Goal: Browse casually

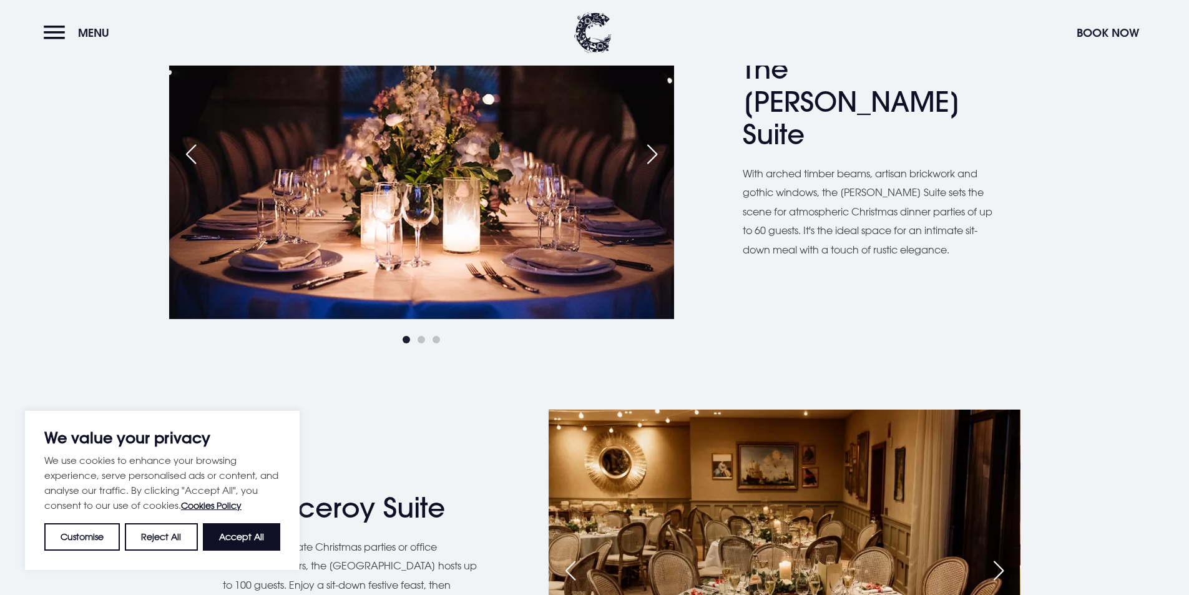
scroll to position [874, 0]
click at [642, 161] on div "Next slide" at bounding box center [652, 153] width 31 height 27
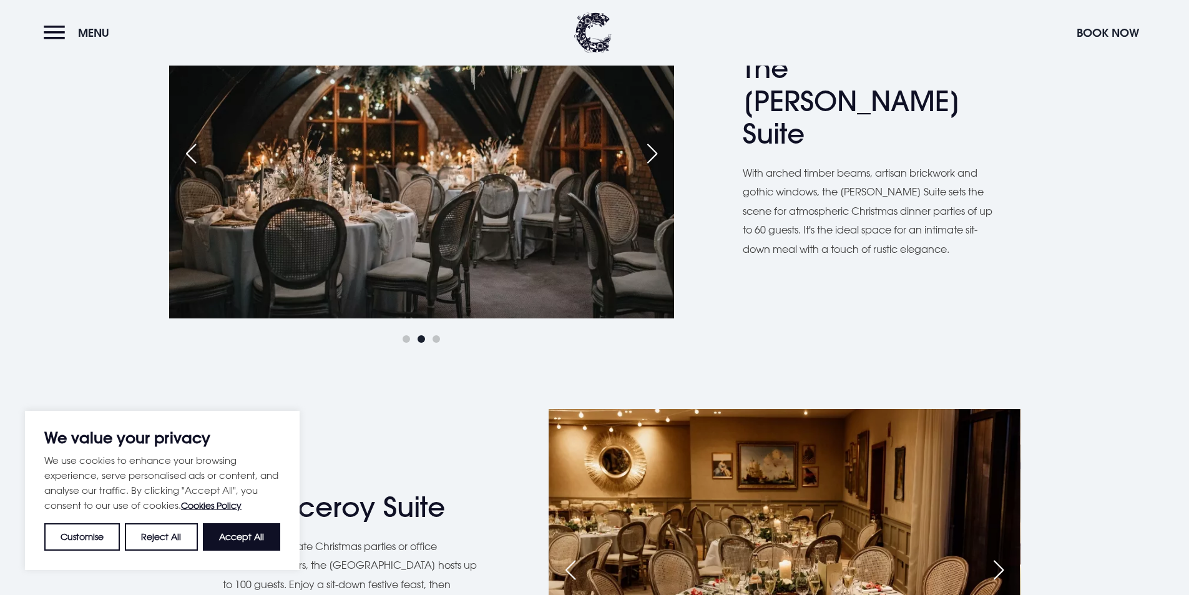
click at [642, 161] on div "Next slide" at bounding box center [652, 153] width 31 height 27
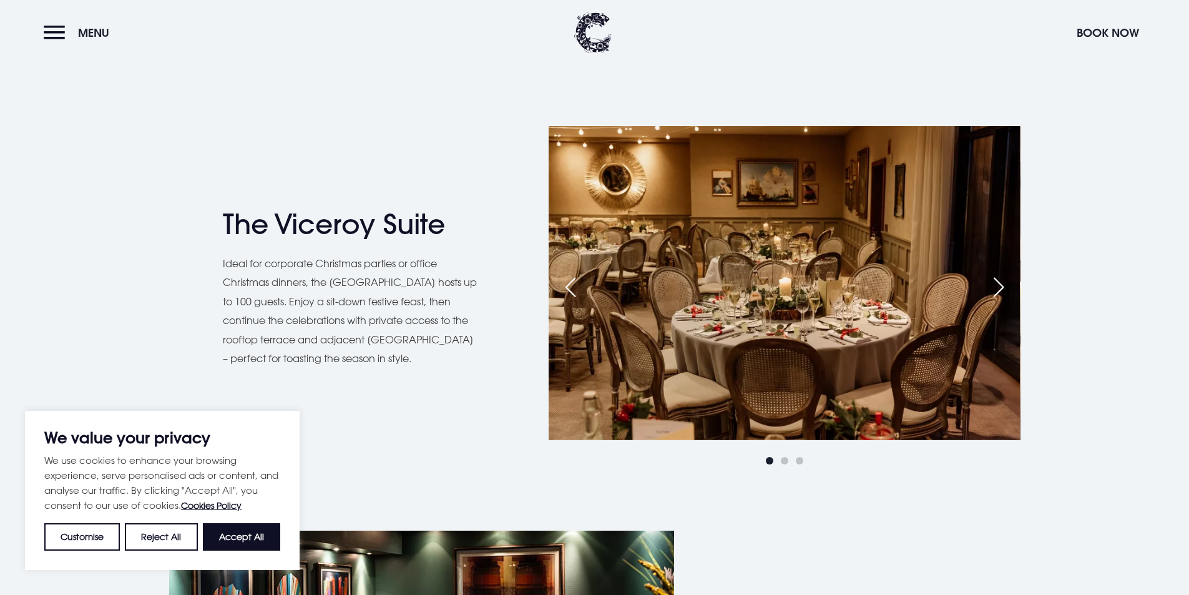
scroll to position [1186, 0]
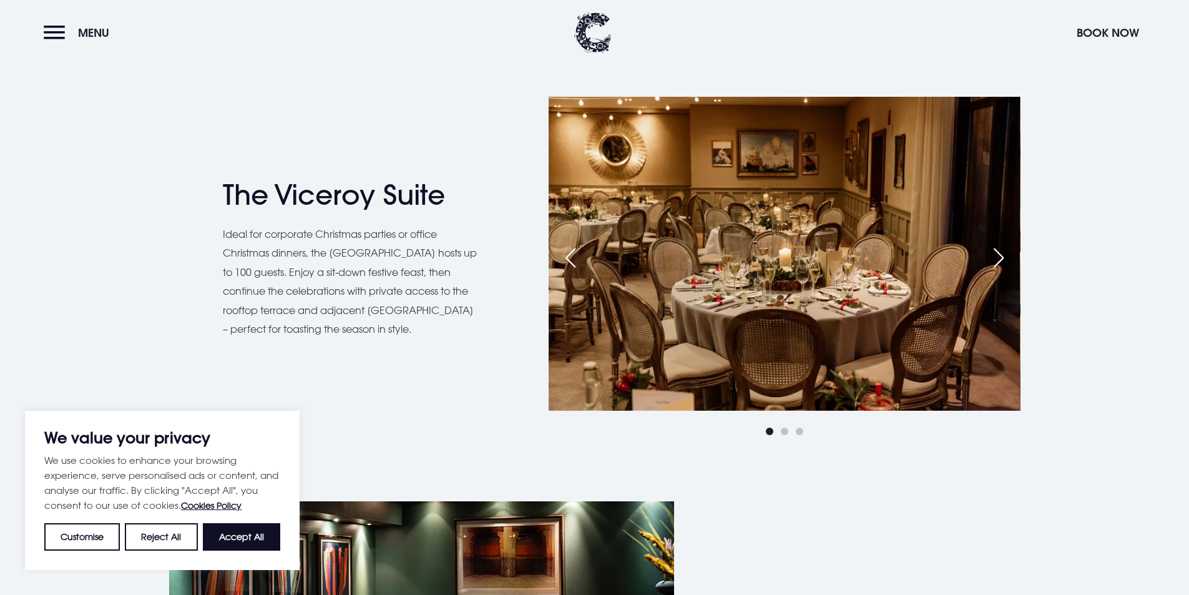
click at [1002, 260] on div "Next slide" at bounding box center [998, 257] width 31 height 27
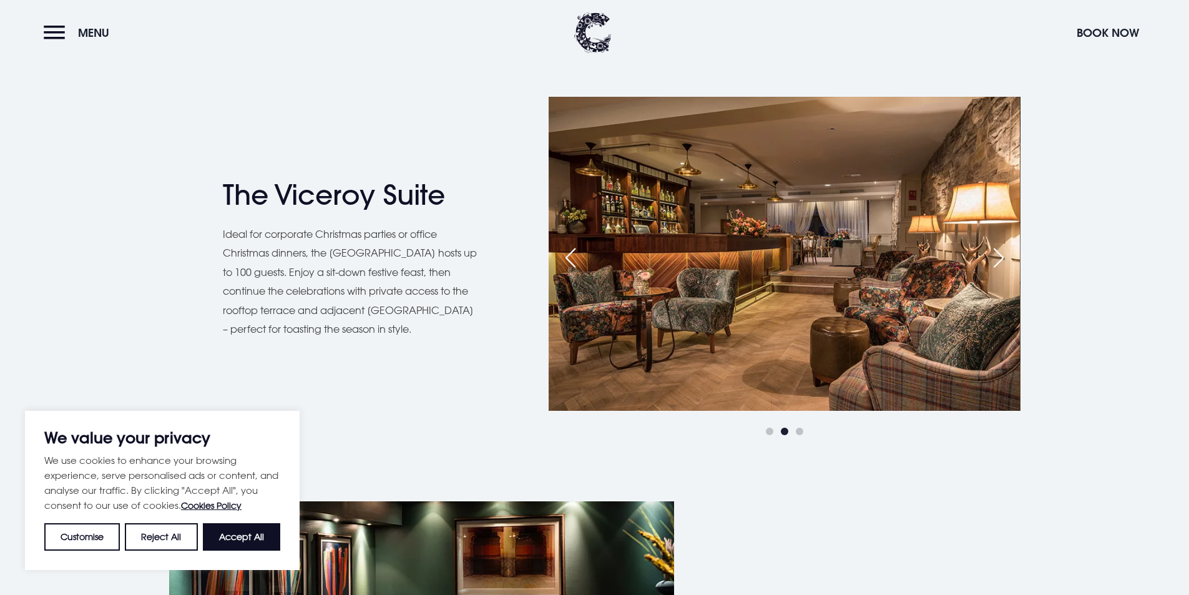
click at [1002, 260] on div "Next slide" at bounding box center [998, 257] width 31 height 27
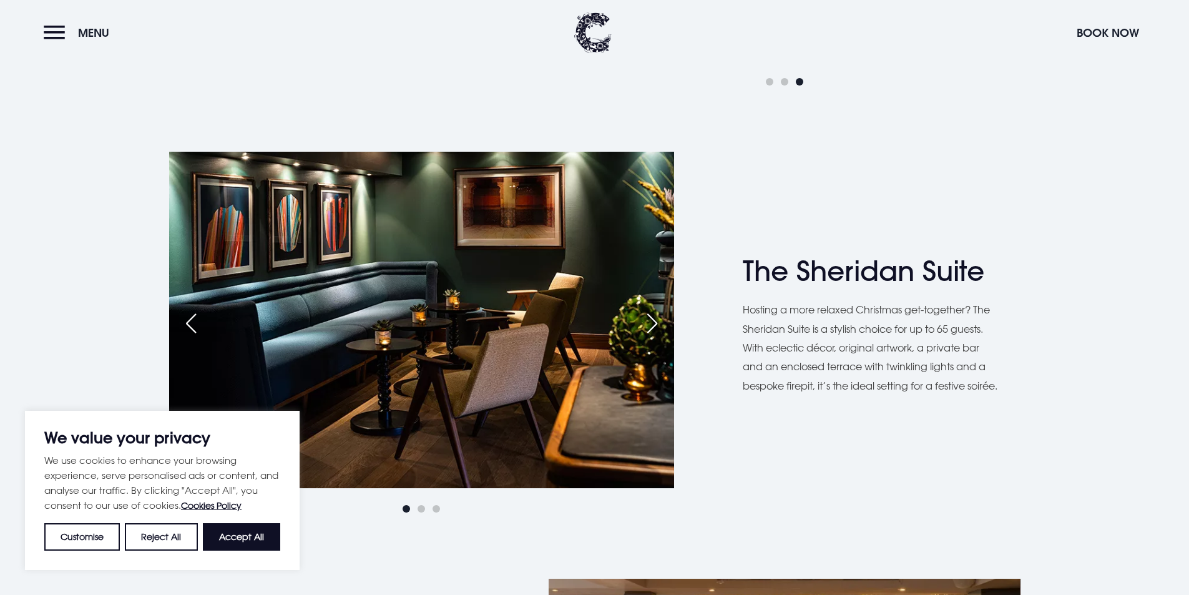
scroll to position [1560, 0]
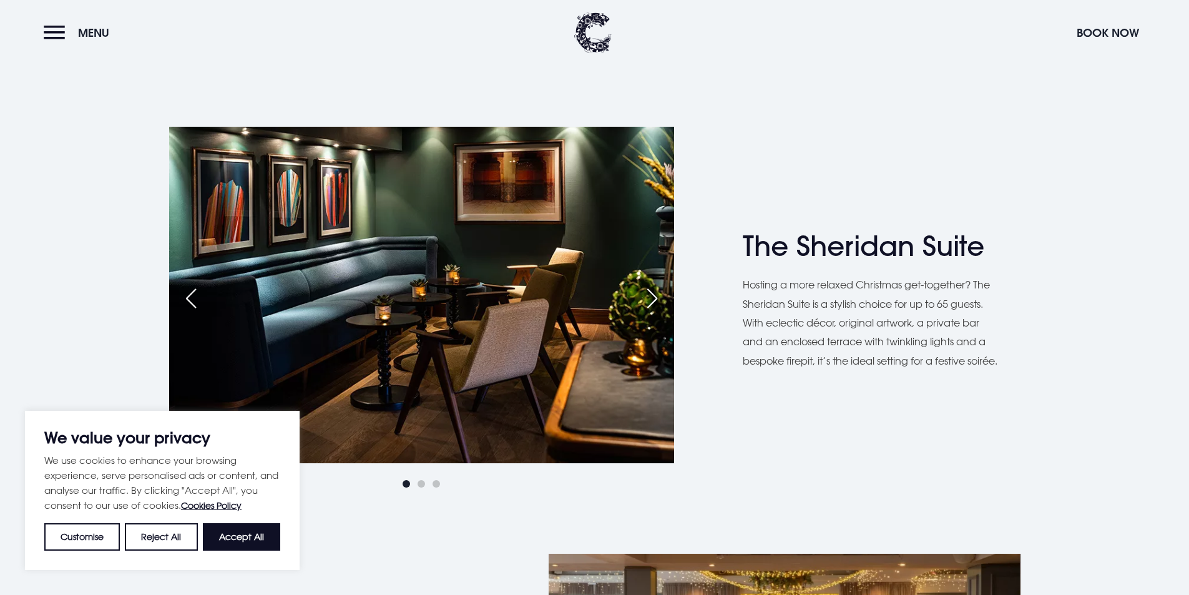
click at [647, 305] on div "Next slide" at bounding box center [652, 298] width 31 height 27
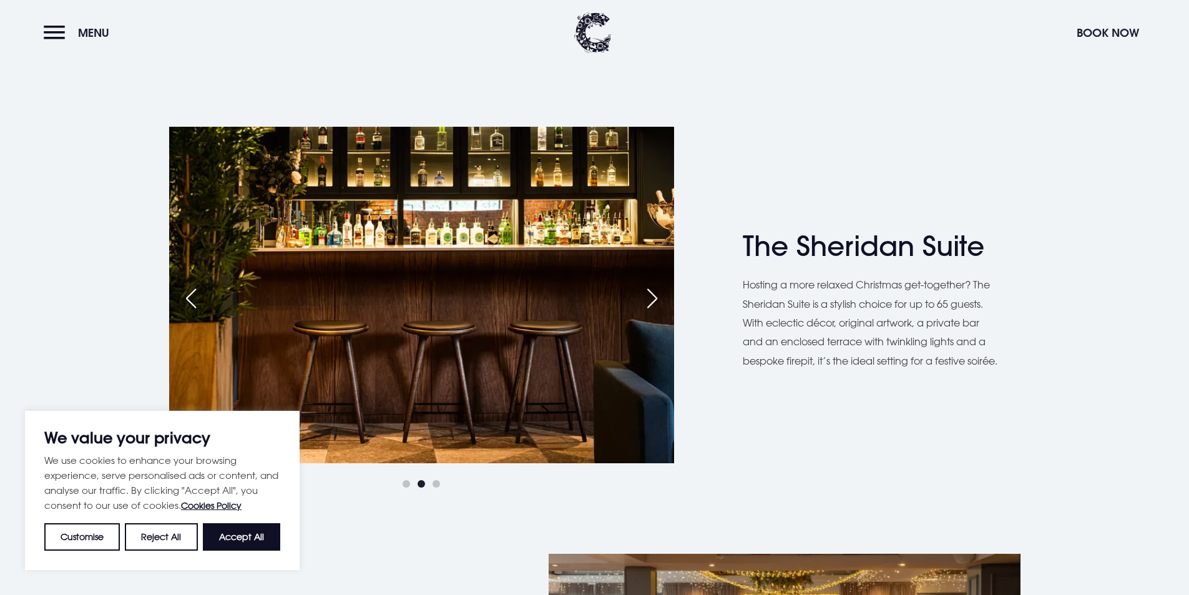
click at [647, 305] on div "Next slide" at bounding box center [652, 298] width 31 height 27
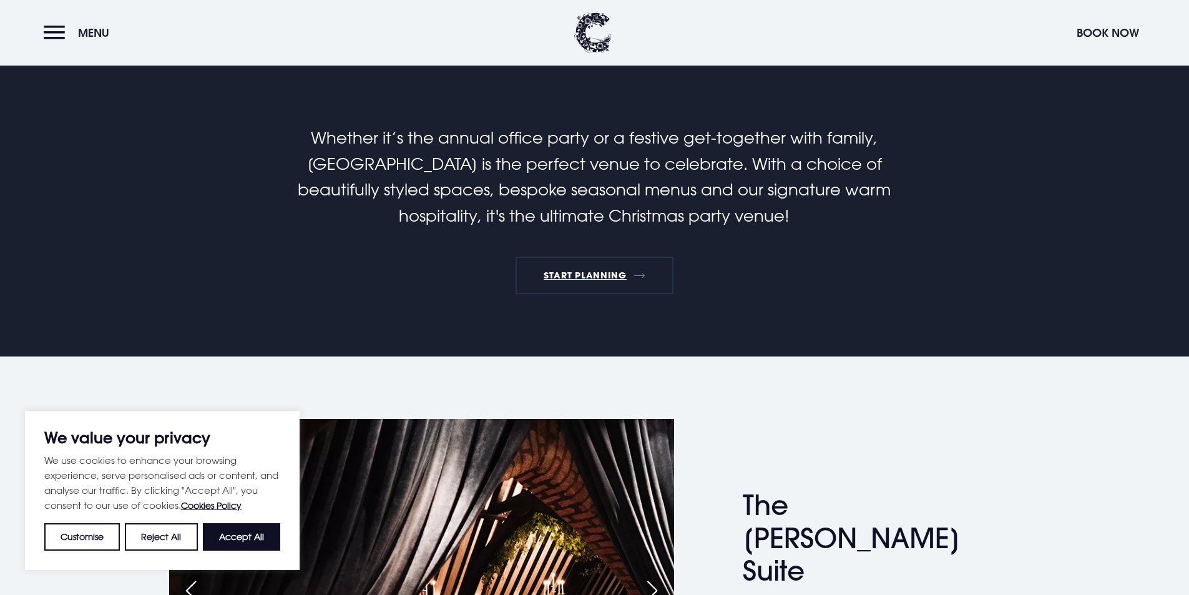
scroll to position [811, 0]
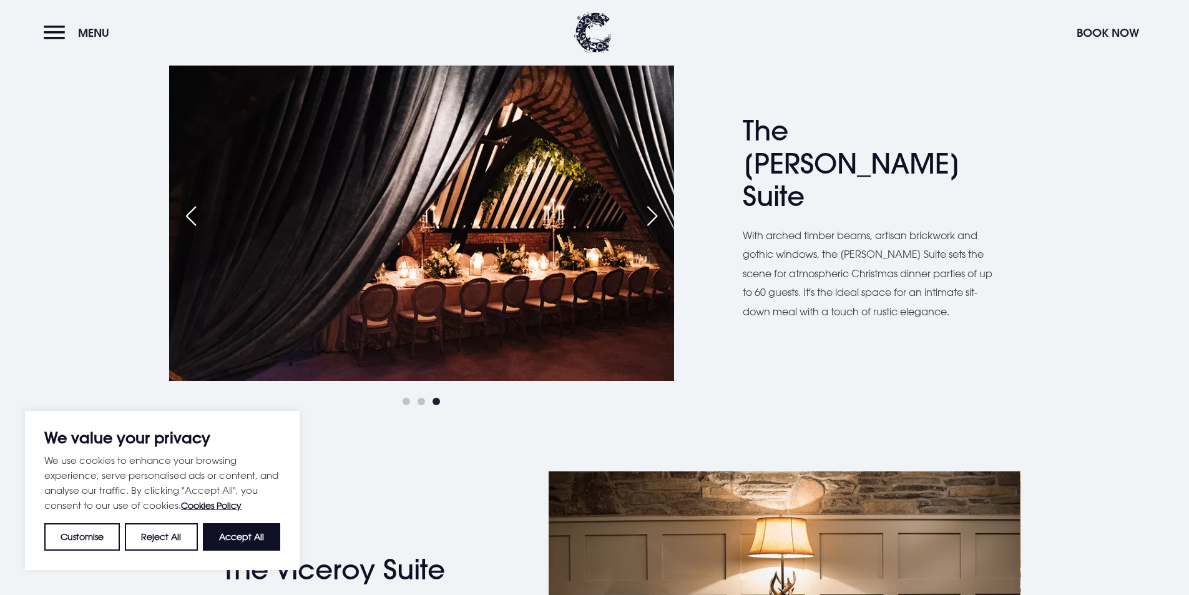
click at [658, 214] on div "Next slide" at bounding box center [652, 215] width 31 height 27
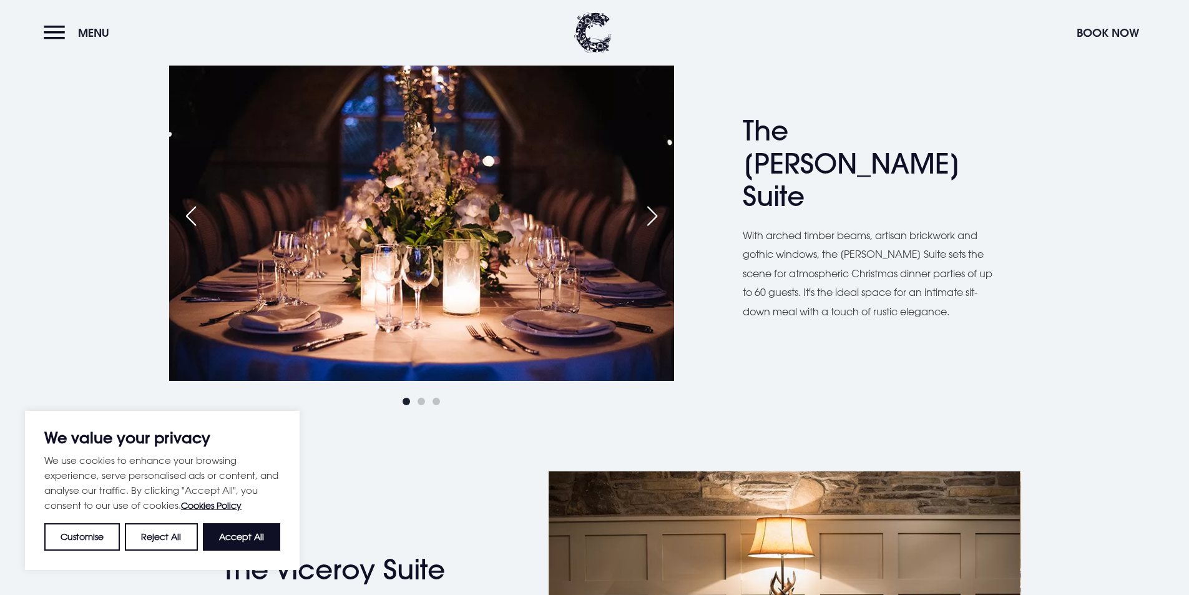
click at [658, 214] on div "Next slide" at bounding box center [652, 215] width 31 height 27
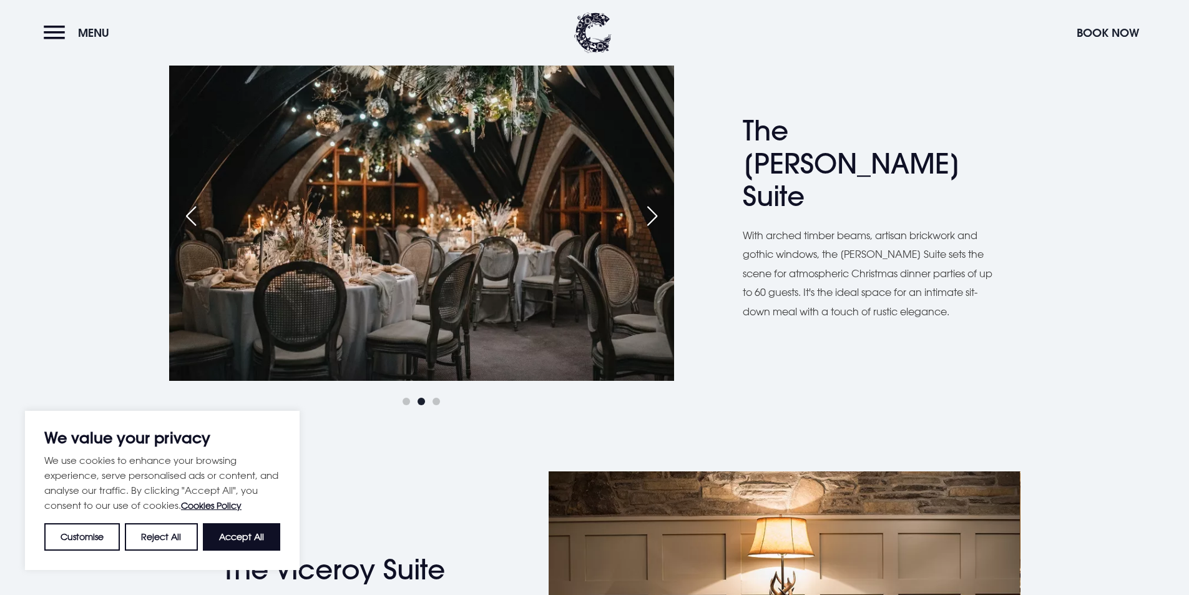
click at [658, 214] on div "Next slide" at bounding box center [652, 215] width 31 height 27
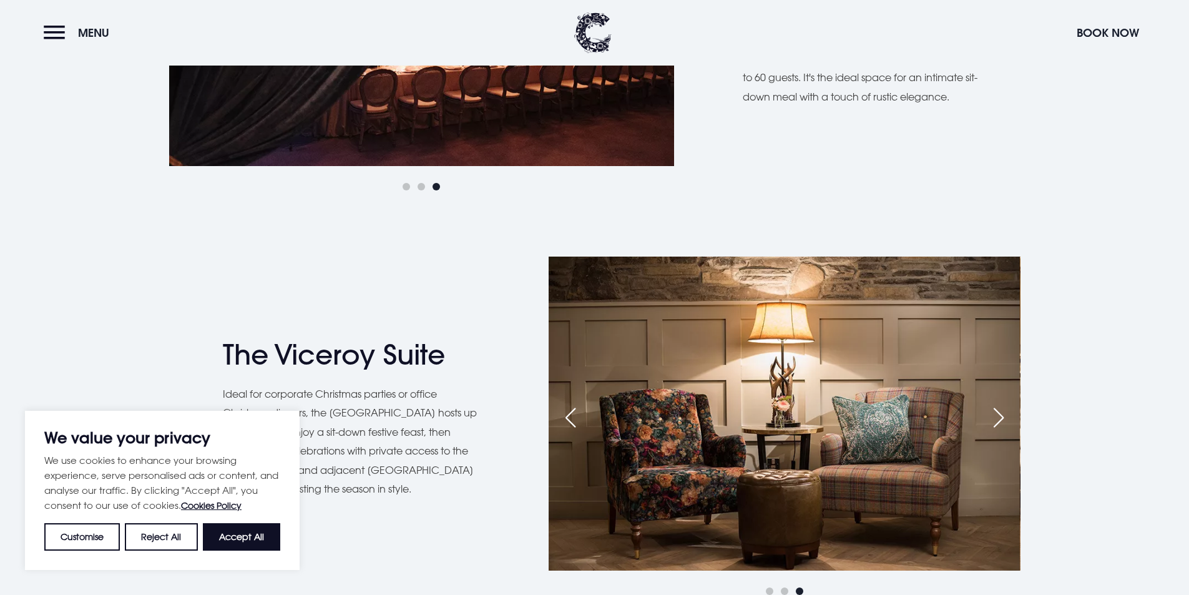
scroll to position [1123, 0]
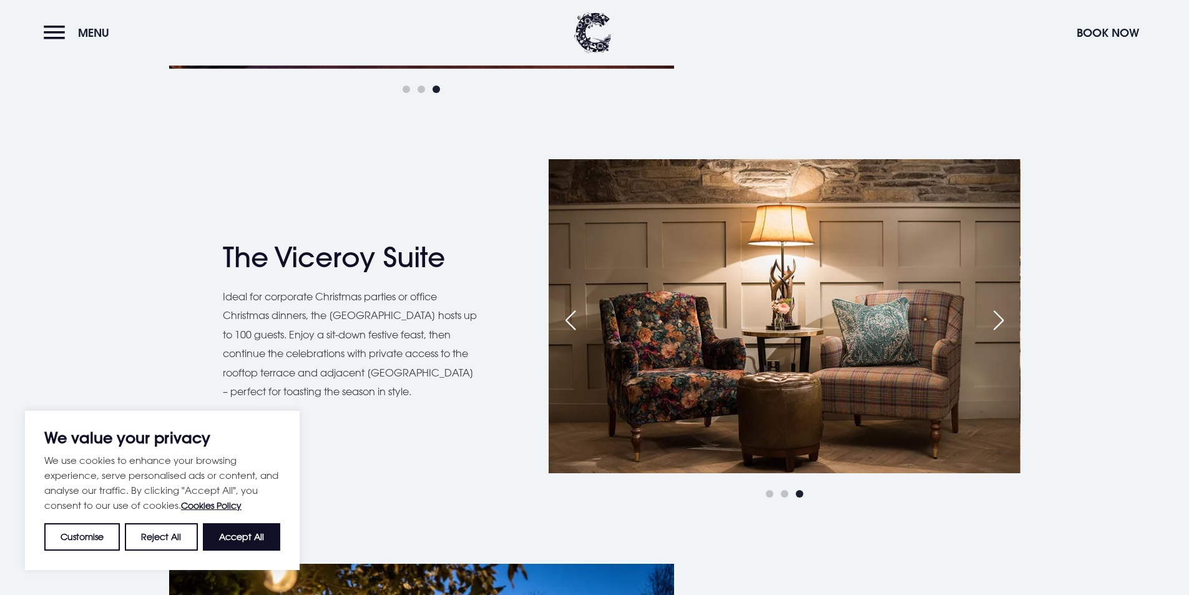
click at [986, 331] on div "Next slide" at bounding box center [998, 319] width 31 height 27
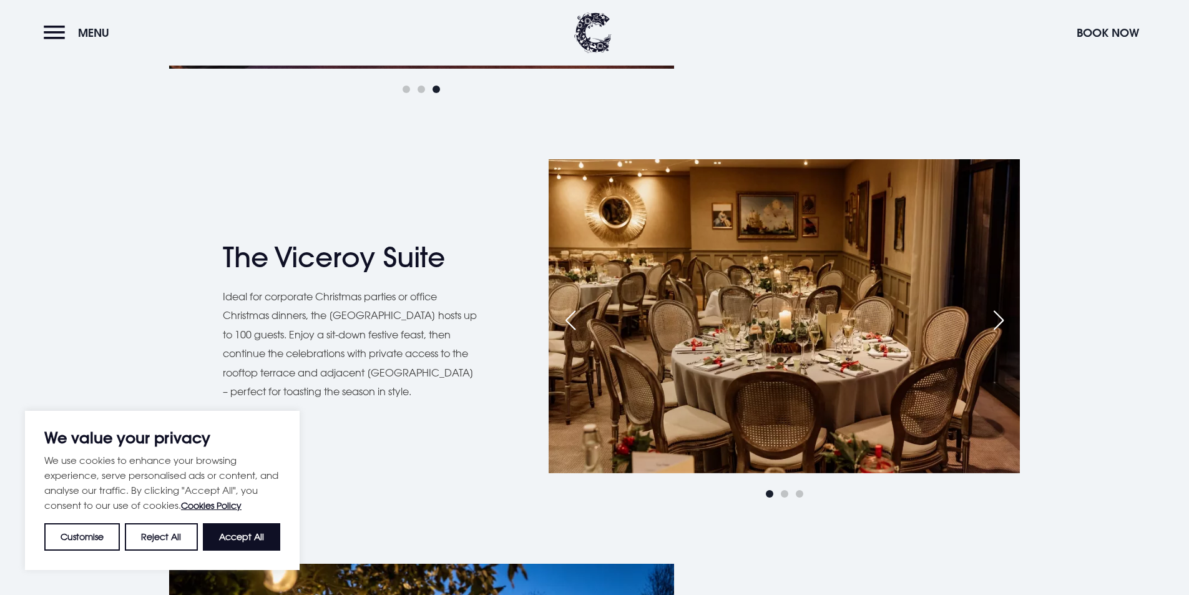
click at [986, 331] on div "Next slide" at bounding box center [998, 319] width 31 height 27
